Goal: Entertainment & Leisure: Consume media (video, audio)

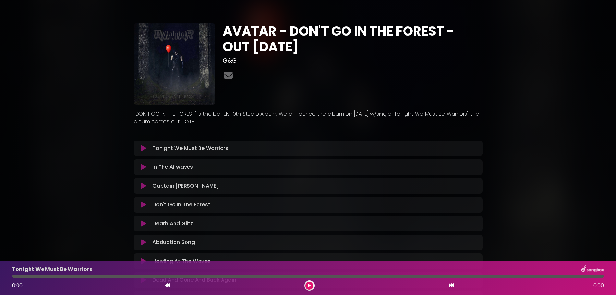
click at [144, 148] on icon at bounding box center [143, 148] width 5 height 6
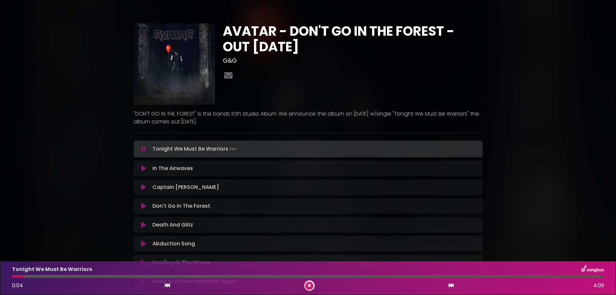
click at [83, 275] on div at bounding box center [308, 276] width 592 height 3
click at [130, 274] on div "Tonight We Must Be Warriors 0:30 4:09" at bounding box center [308, 278] width 600 height 26
click at [177, 276] on div at bounding box center [308, 276] width 592 height 3
click at [269, 275] on div at bounding box center [308, 276] width 592 height 3
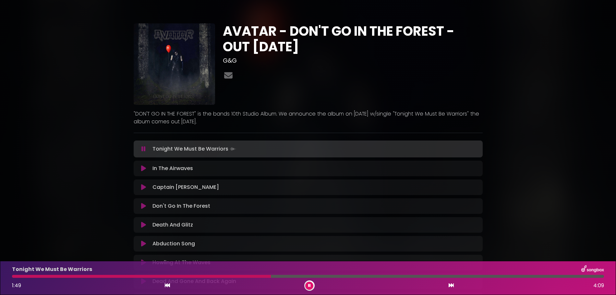
click at [328, 275] on div at bounding box center [308, 276] width 592 height 3
click at [397, 276] on div at bounding box center [308, 276] width 592 height 3
click at [143, 168] on icon at bounding box center [143, 168] width 5 height 6
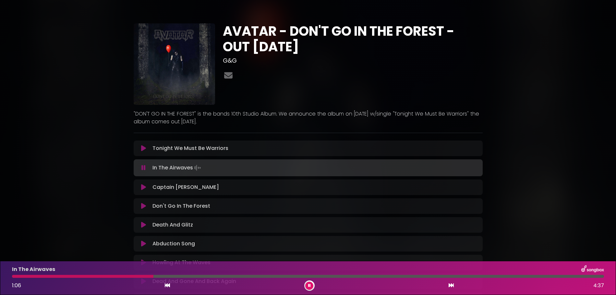
click at [143, 187] on icon at bounding box center [143, 187] width 5 height 6
